Goal: Navigation & Orientation: Find specific page/section

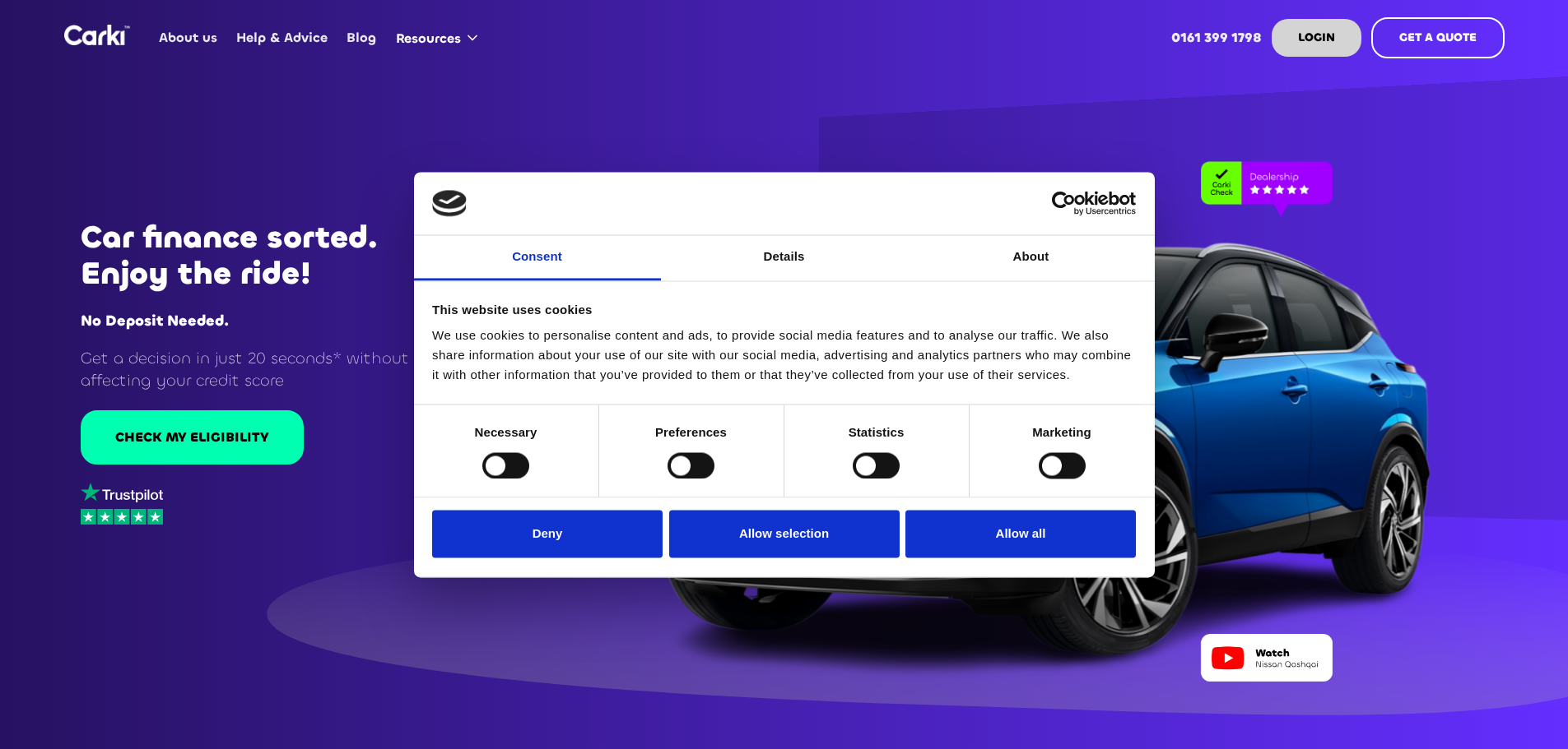
click at [1030, 548] on button "Allow all" at bounding box center [1020, 535] width 230 height 48
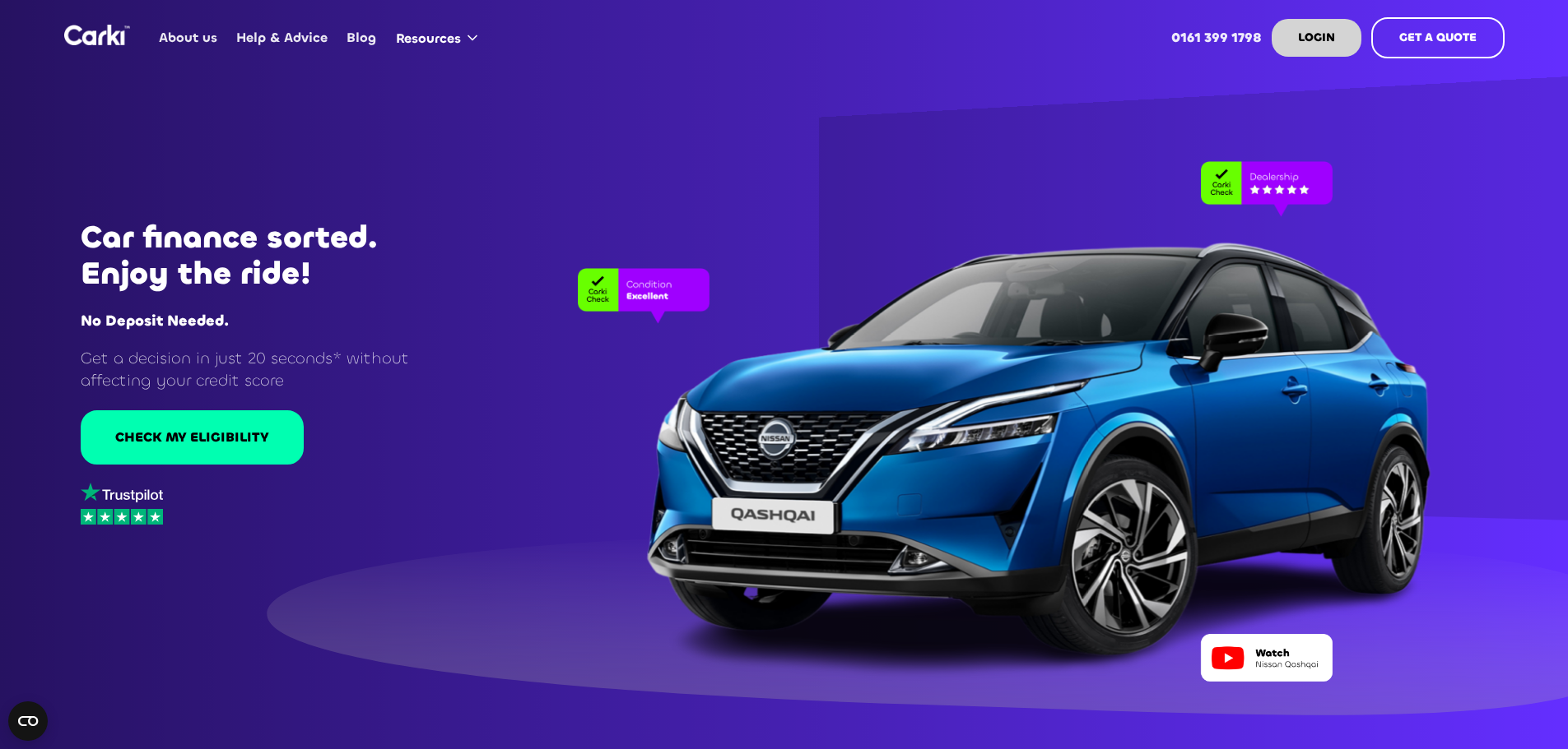
click at [192, 40] on link "About us" at bounding box center [189, 38] width 77 height 64
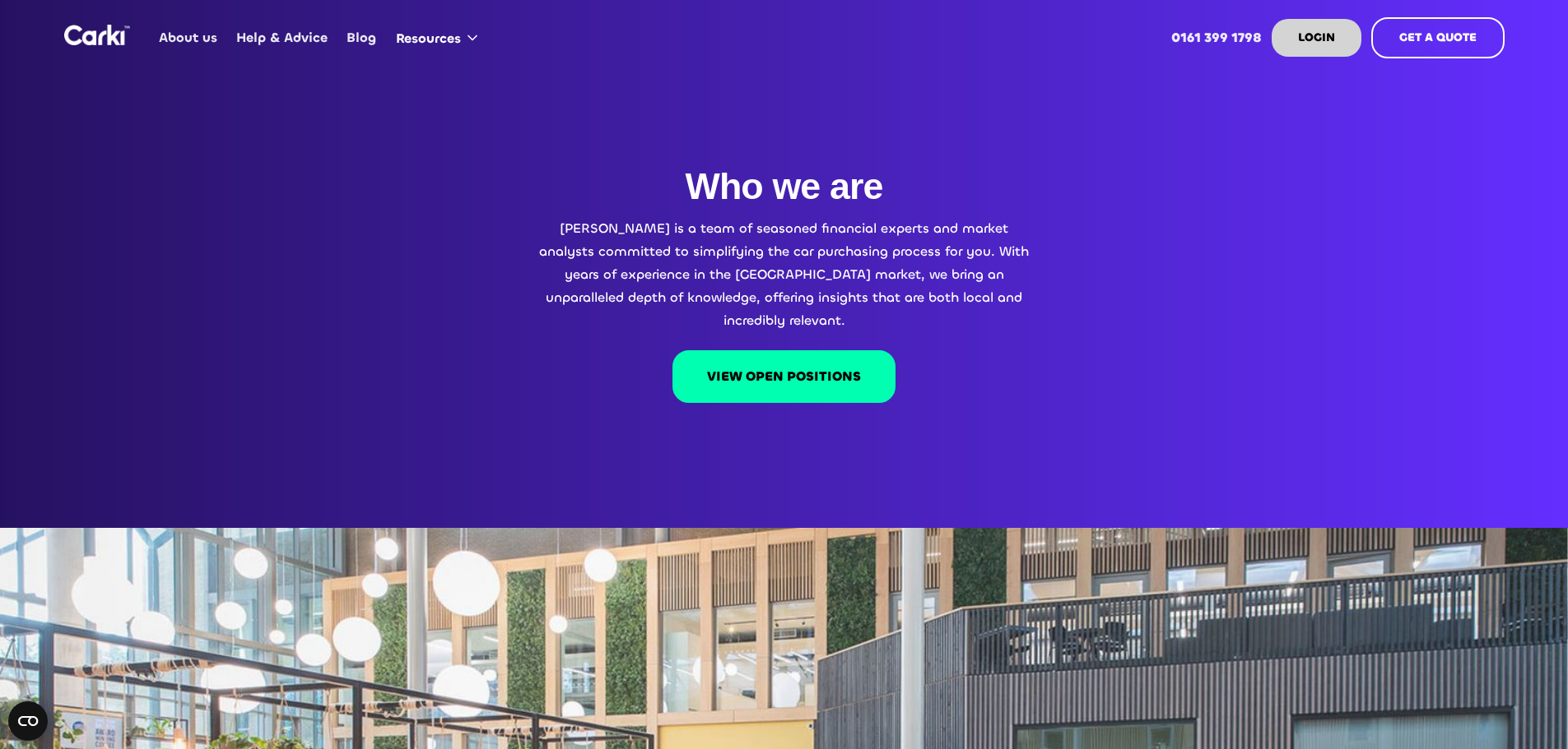
click at [205, 38] on link "About us" at bounding box center [189, 38] width 77 height 64
